Goal: Find contact information: Find contact information

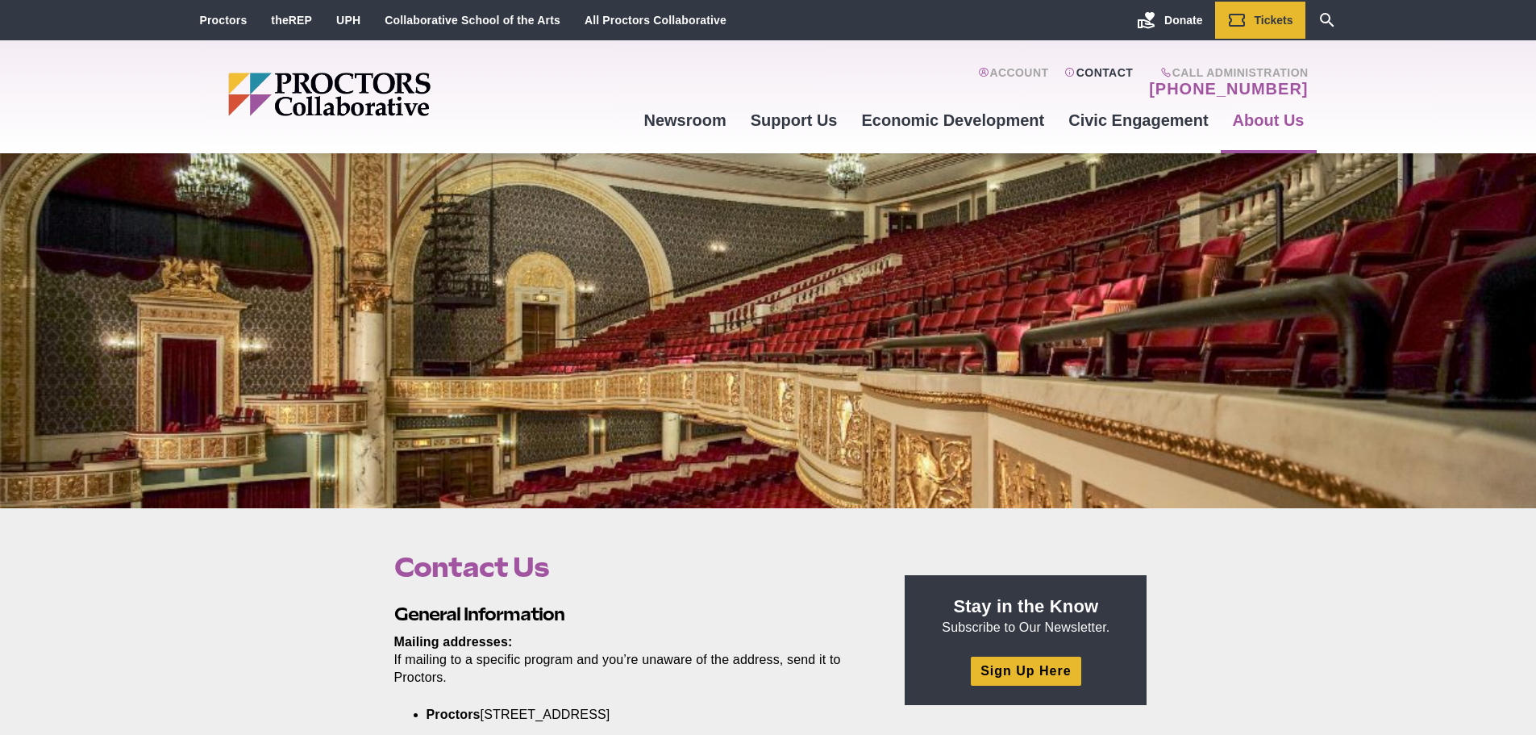
click at [1092, 70] on link "Contact" at bounding box center [1098, 82] width 69 height 32
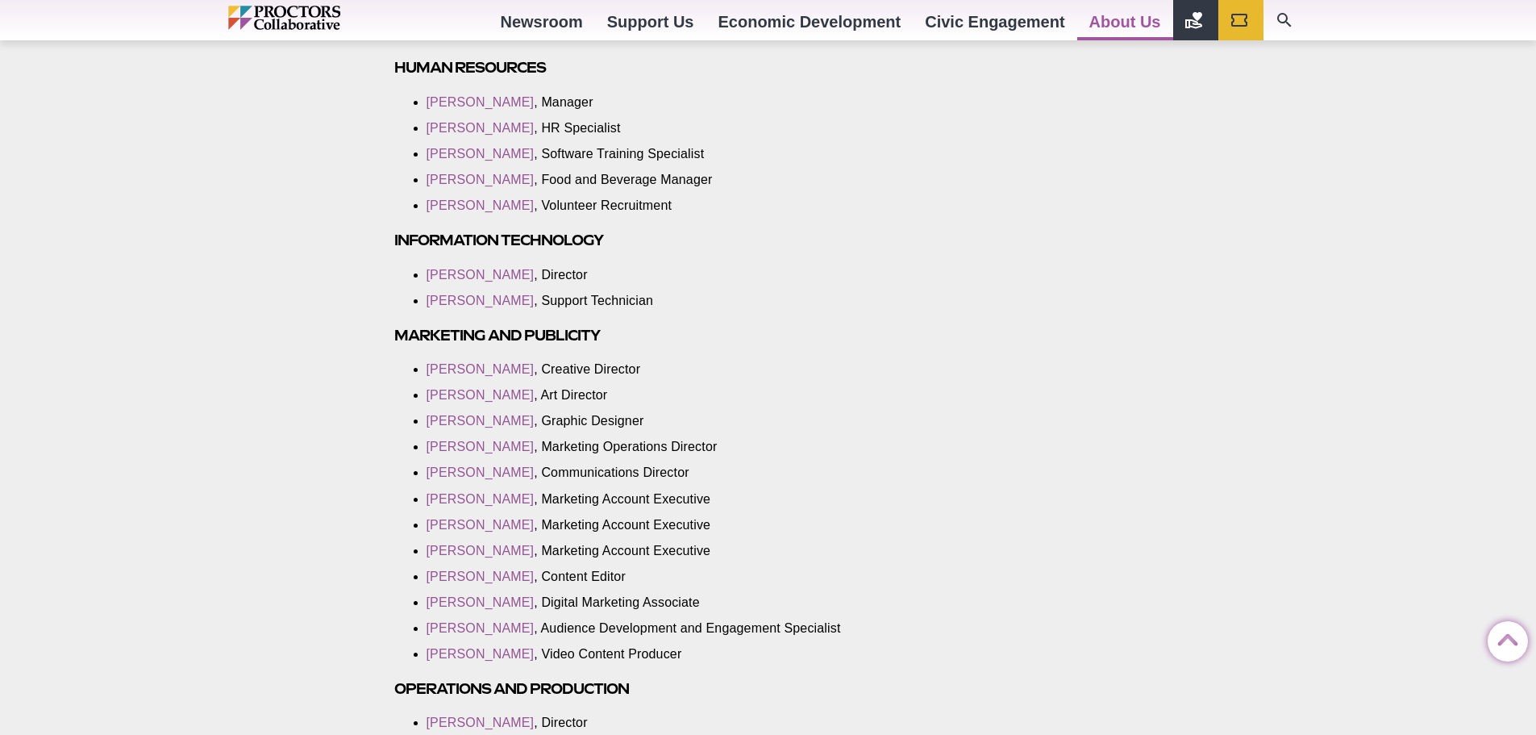
scroll to position [1774, 0]
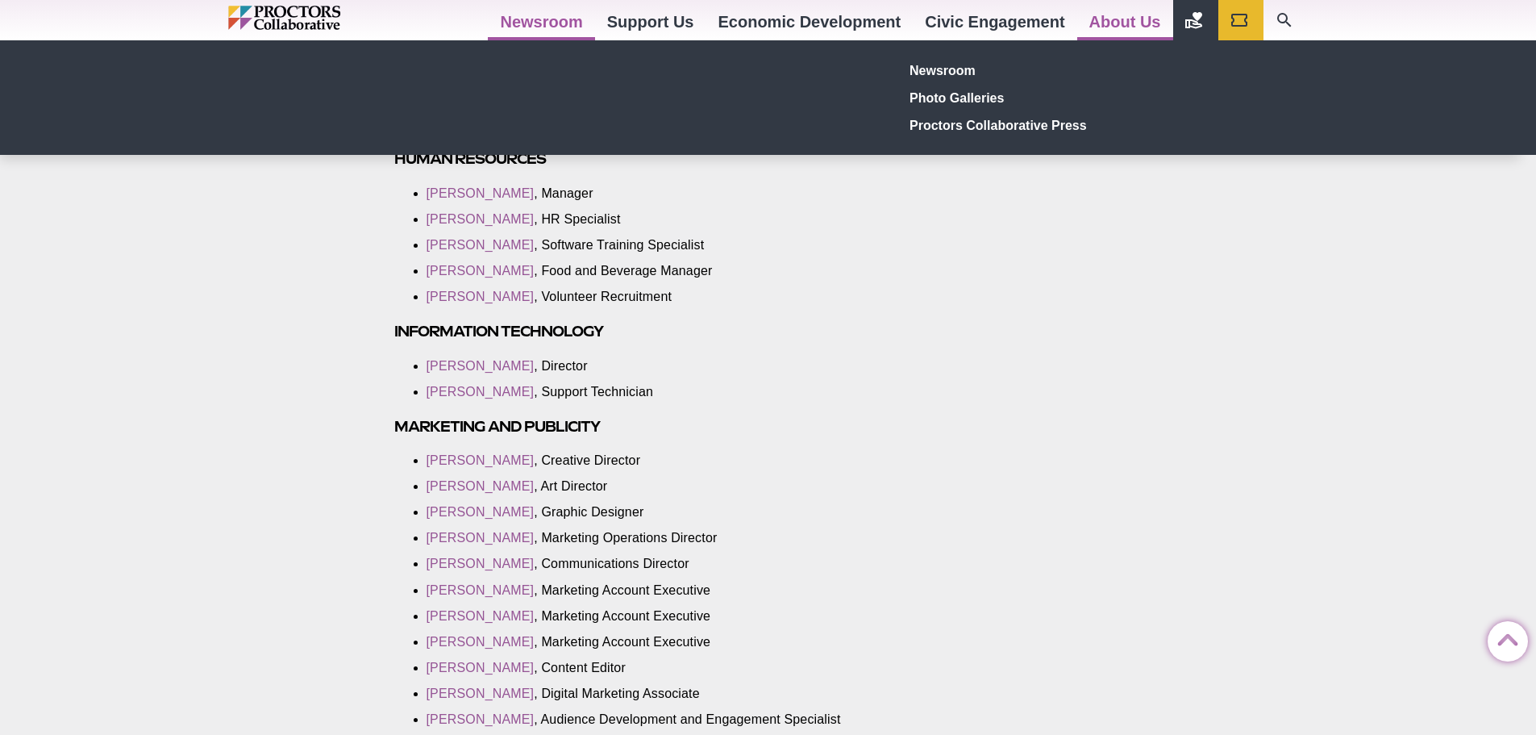
click at [544, 20] on link "Newsroom" at bounding box center [541, 22] width 106 height 44
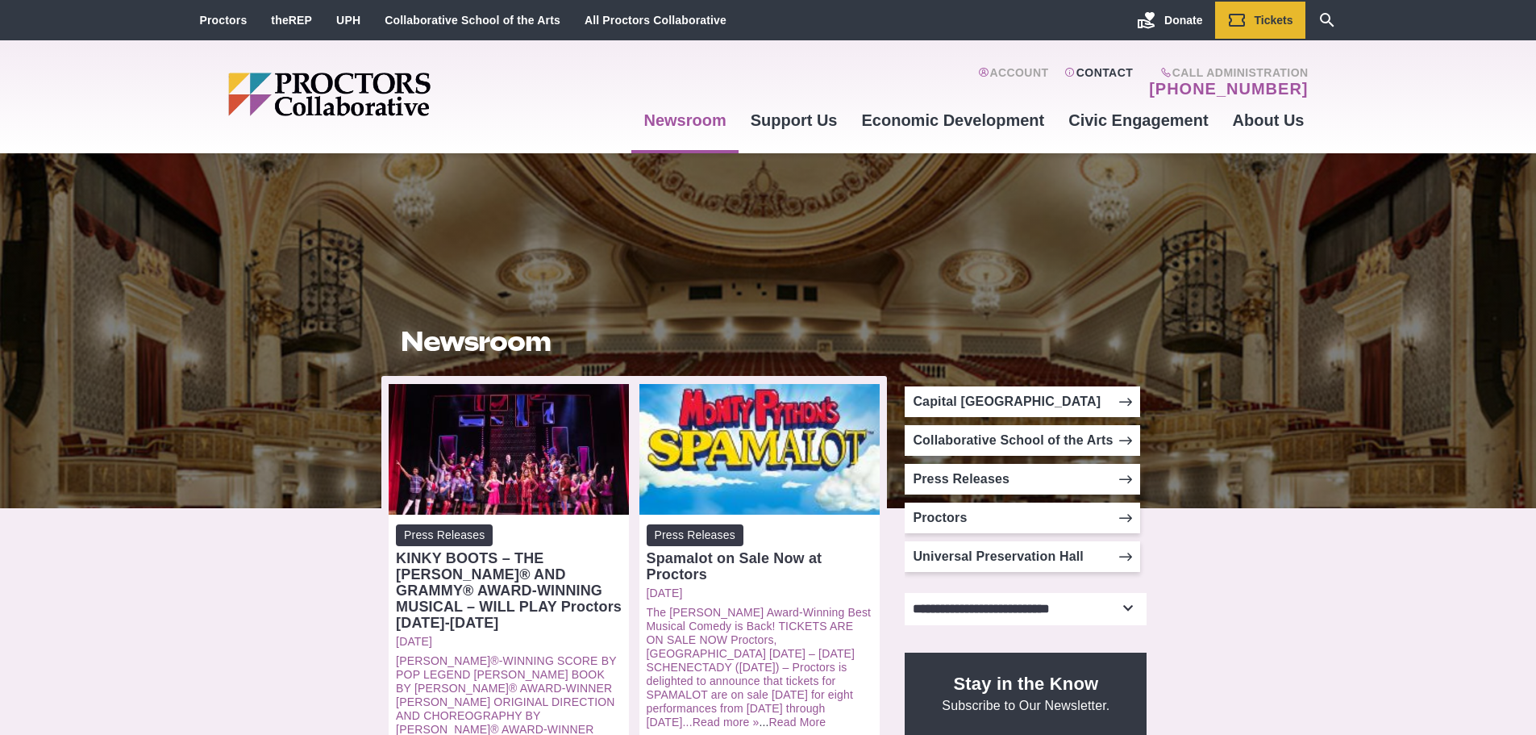
click at [1114, 76] on link "Contact" at bounding box center [1098, 82] width 69 height 32
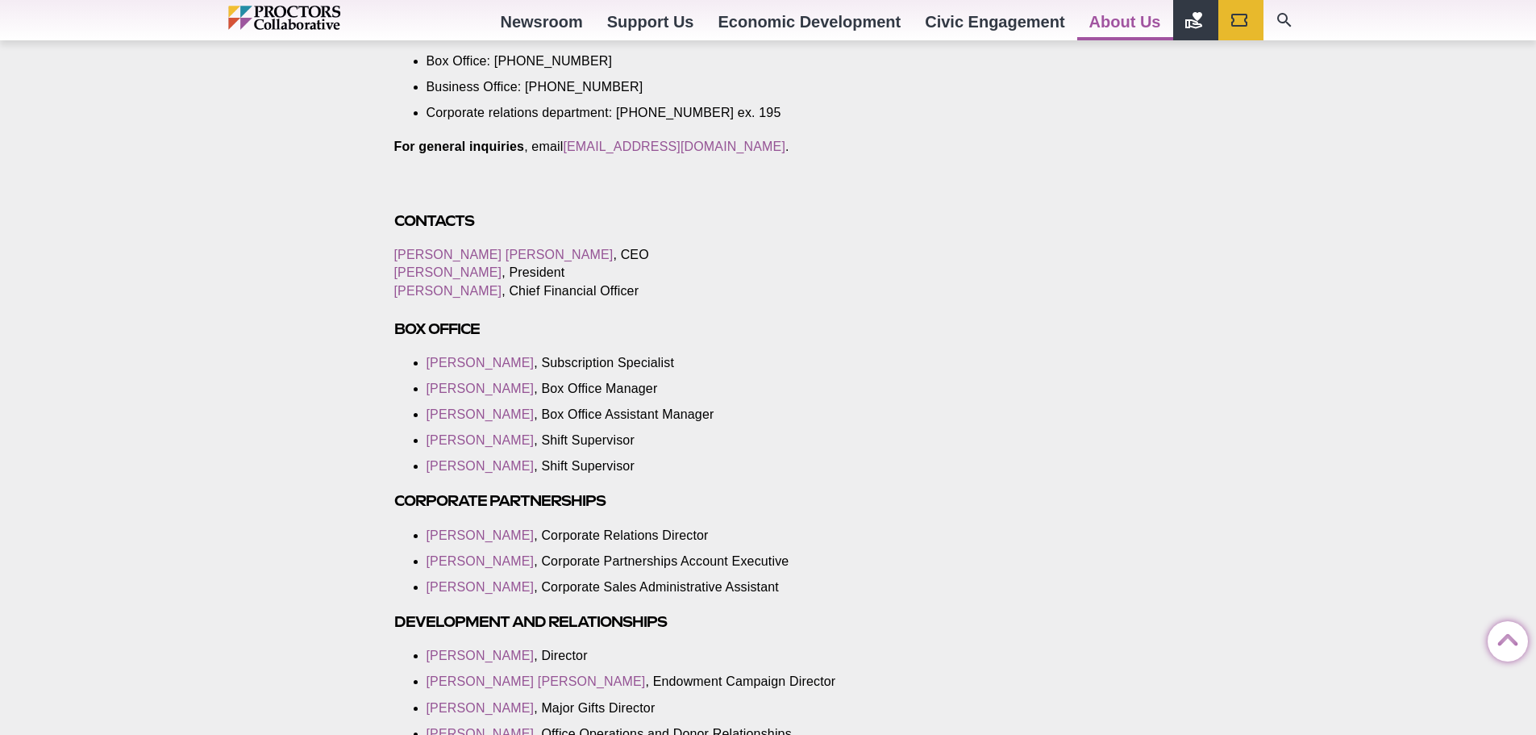
scroll to position [564, 0]
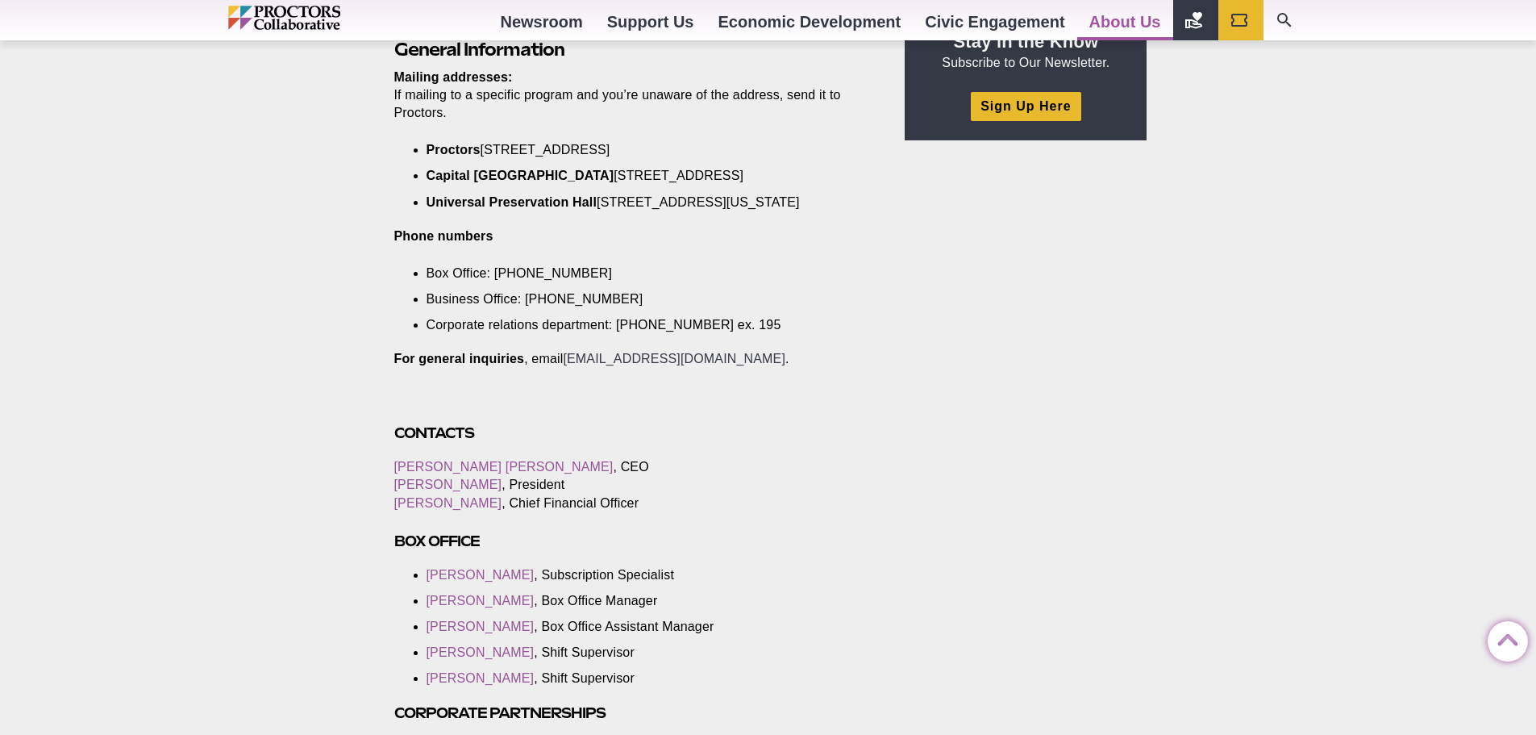
drag, startPoint x: 569, startPoint y: 373, endPoint x: 743, endPoint y: 369, distance: 174.2
drag, startPoint x: 743, startPoint y: 369, endPoint x: 707, endPoint y: 377, distance: 37.2
click at [707, 365] on link "[EMAIL_ADDRESS][DOMAIN_NAME]" at bounding box center [674, 359] width 223 height 14
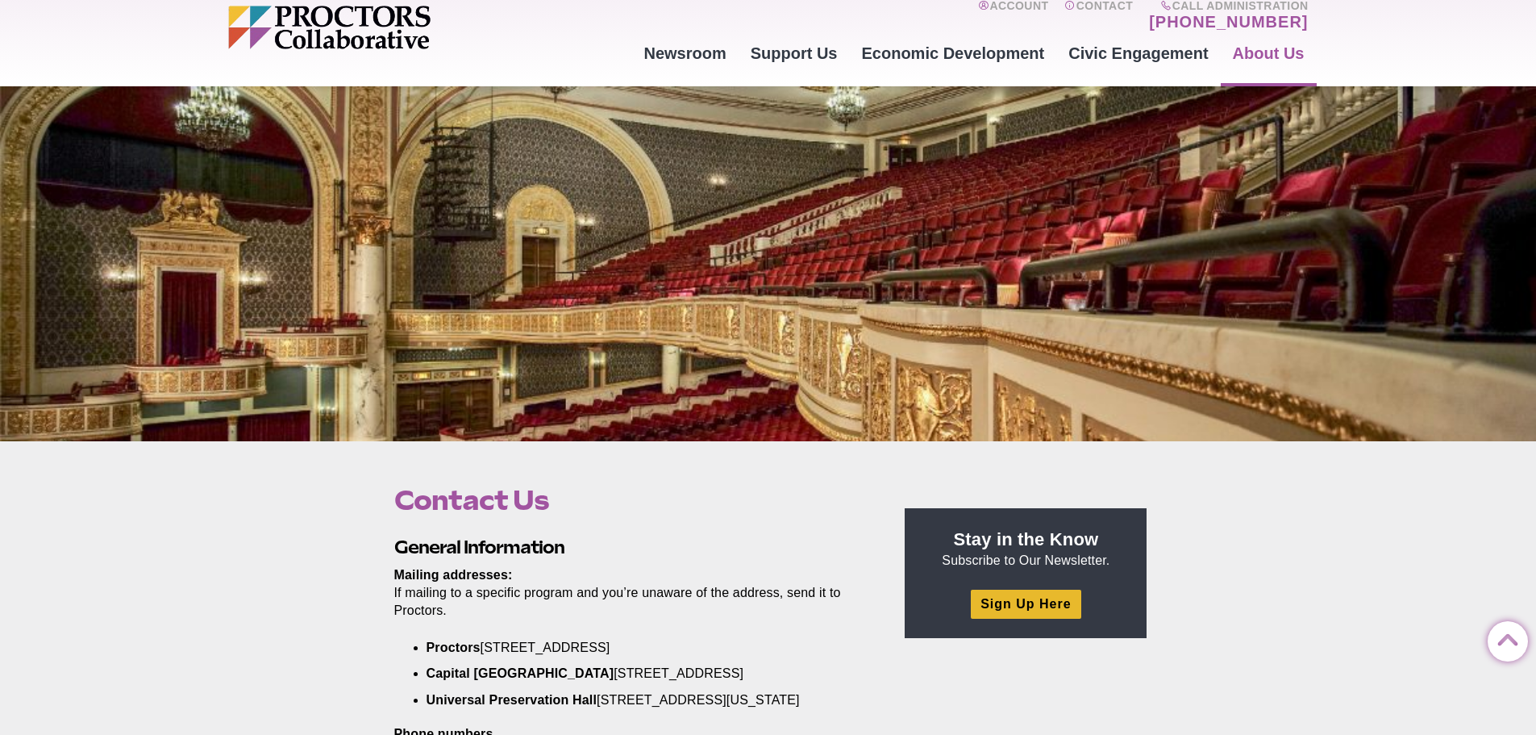
scroll to position [0, 0]
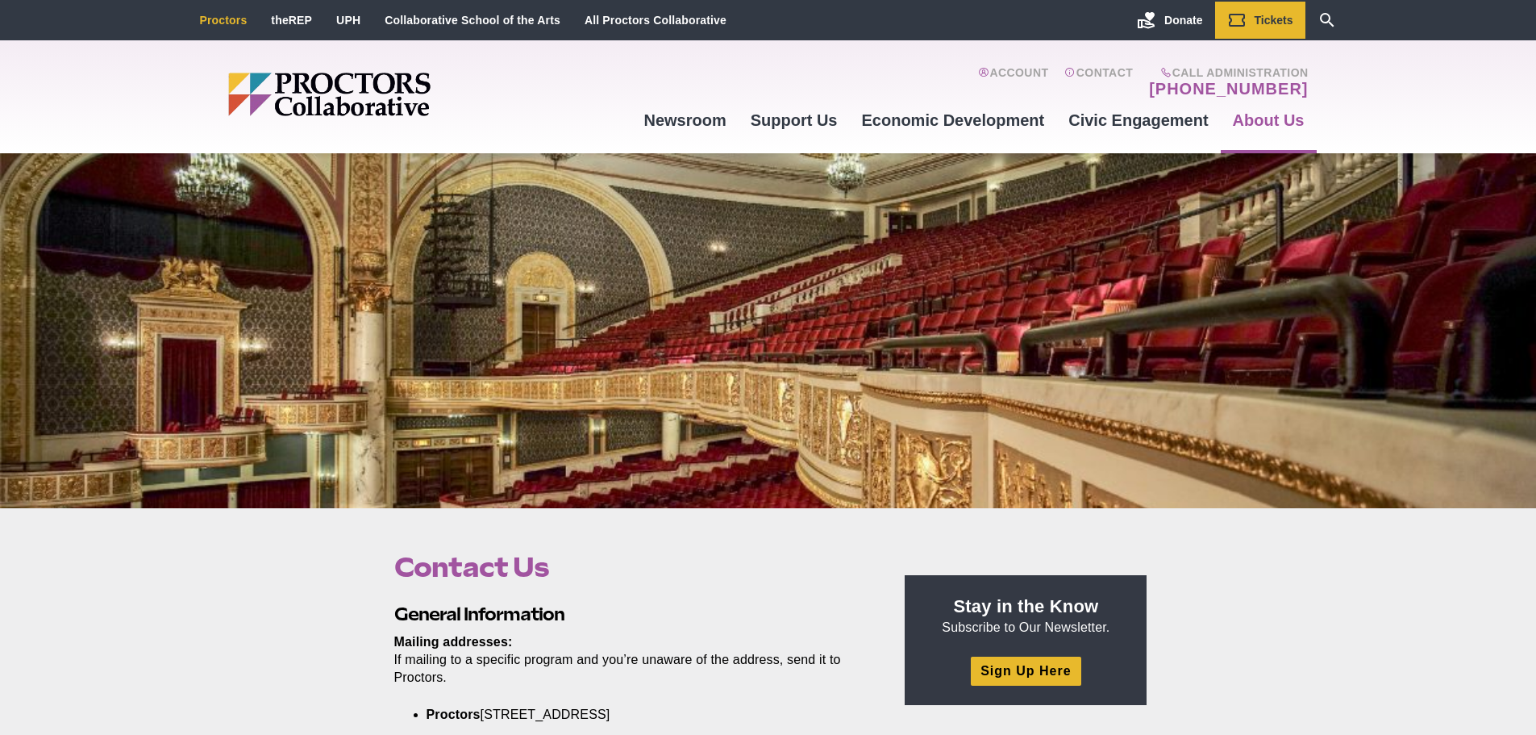
click at [216, 23] on link "Proctors" at bounding box center [224, 20] width 48 height 13
click at [1239, 16] on icon "Main site navigation and header" at bounding box center [1236, 19] width 19 height 19
